Goal: Information Seeking & Learning: Learn about a topic

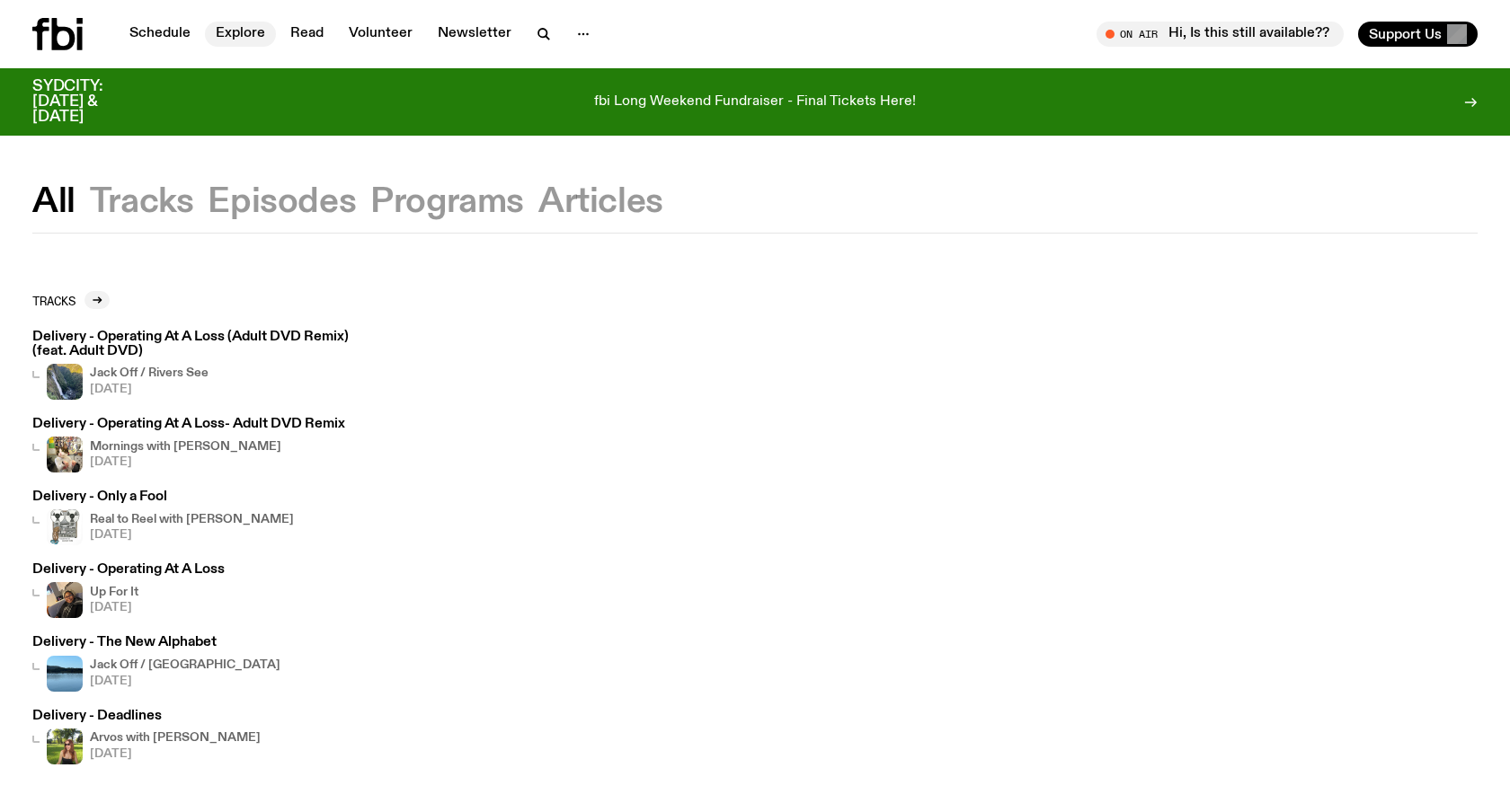
click at [218, 37] on link "Explore" at bounding box center [240, 33] width 71 height 25
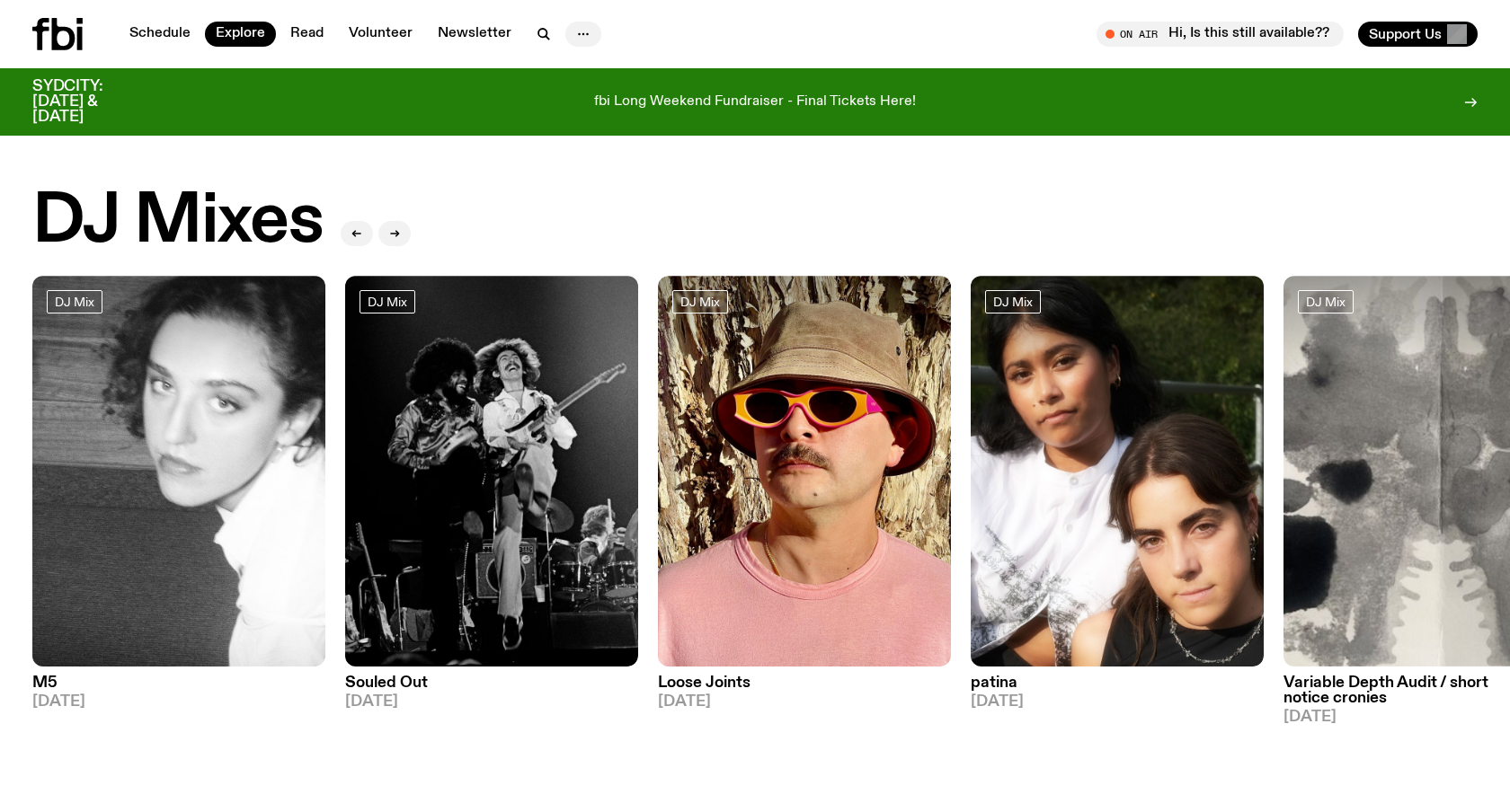
click at [573, 35] on icon "button" at bounding box center [583, 33] width 21 height 21
click at [51, 33] on icon at bounding box center [57, 34] width 51 height 32
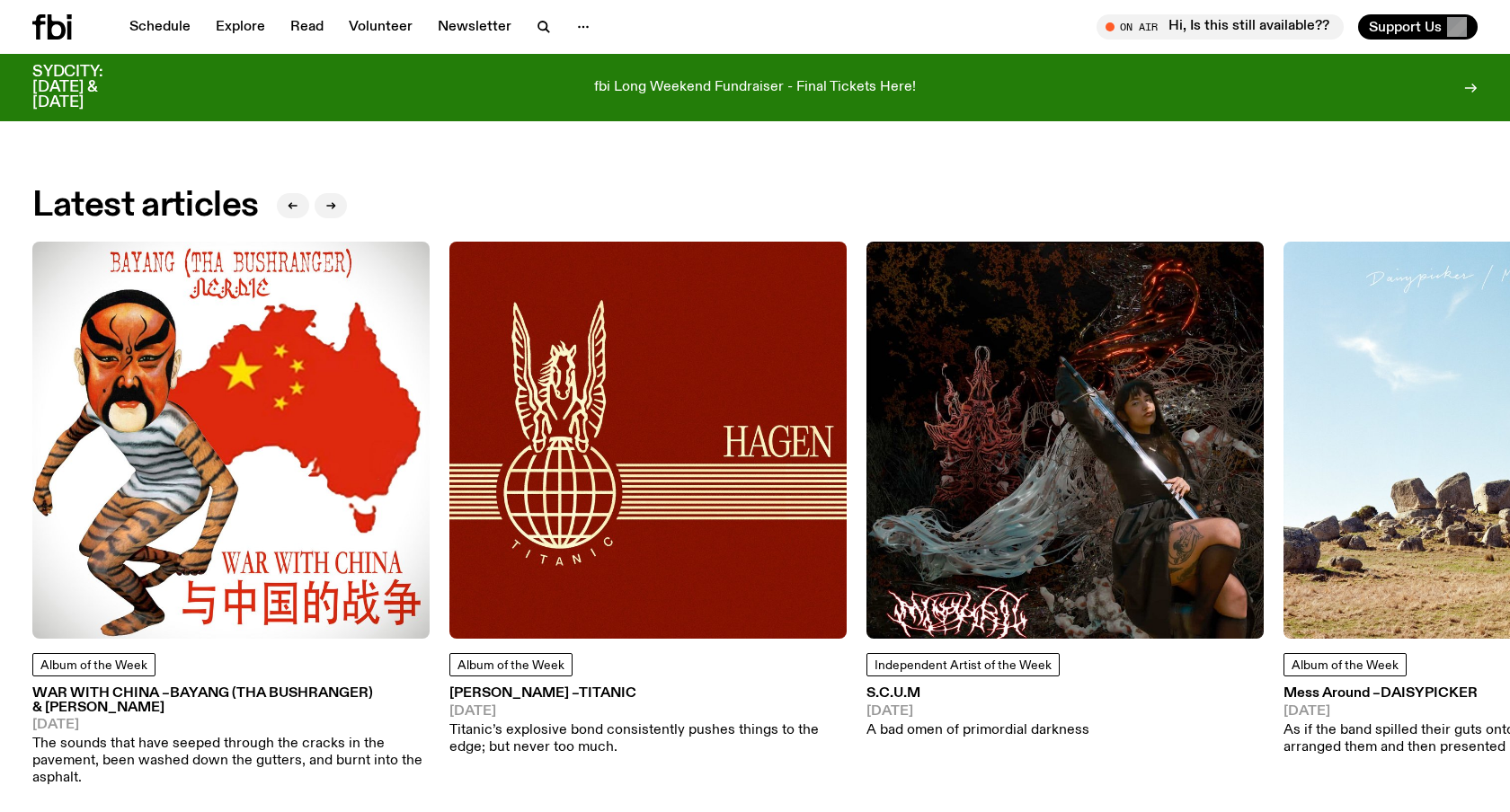
scroll to position [2396, 0]
